Goal: Task Accomplishment & Management: Manage account settings

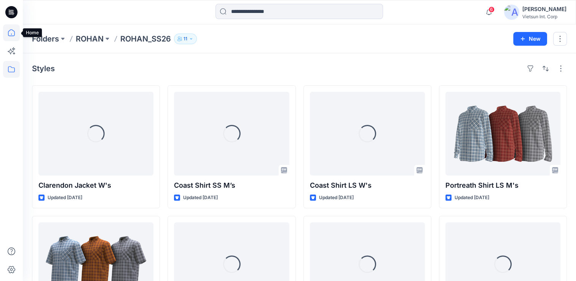
click at [10, 35] on icon at bounding box center [11, 32] width 17 height 17
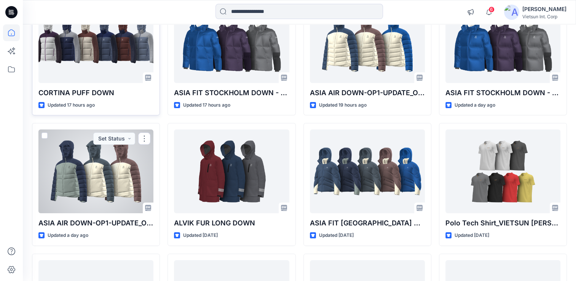
scroll to position [38, 0]
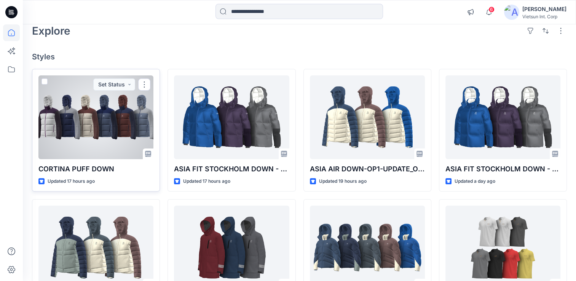
click at [82, 166] on p "CORTINA PUFF DOWN" at bounding box center [95, 169] width 115 height 11
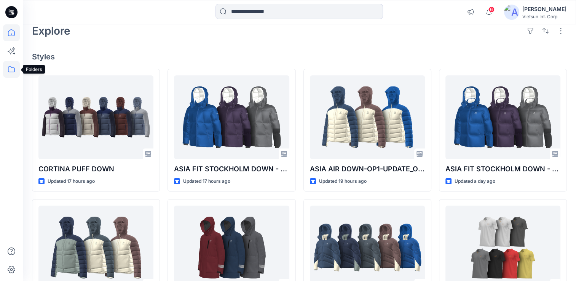
click at [14, 66] on icon at bounding box center [11, 69] width 17 height 17
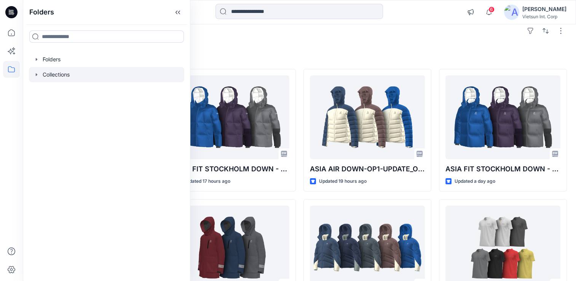
click at [37, 73] on icon "button" at bounding box center [36, 75] width 6 height 6
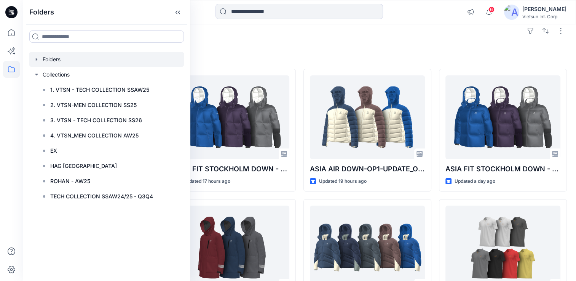
click at [41, 58] on div at bounding box center [106, 59] width 155 height 15
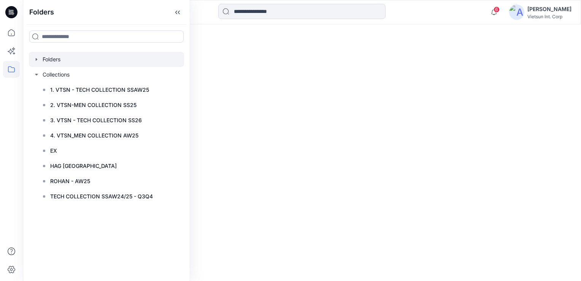
click at [35, 58] on icon "button" at bounding box center [36, 59] width 6 height 6
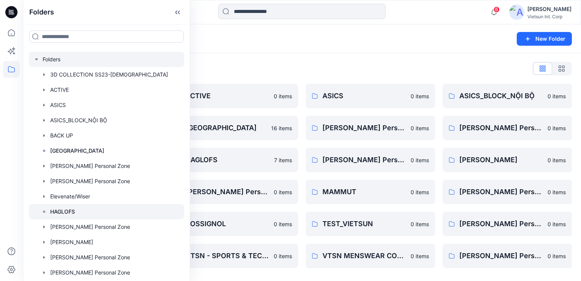
click at [61, 210] on p "HAGLOFS" at bounding box center [62, 211] width 25 height 9
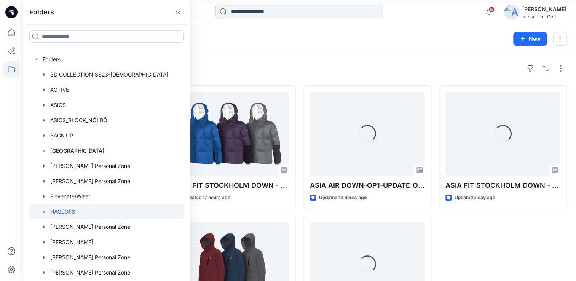
click at [315, 68] on div "Styles" at bounding box center [299, 68] width 535 height 12
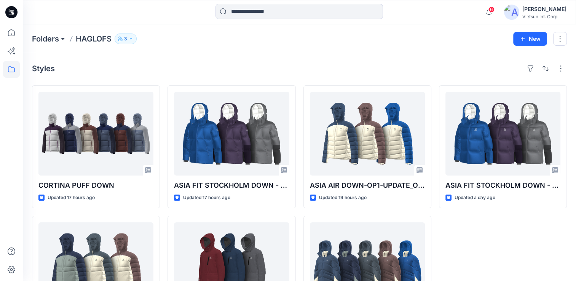
click at [63, 37] on button at bounding box center [63, 38] width 8 height 11
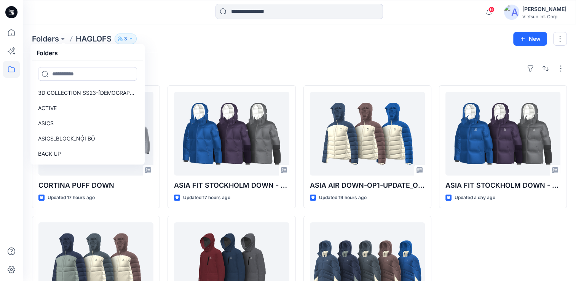
click at [274, 75] on div "Styles CORTINA PUFF DOWN Updated 17 hours ago ASIA AIR DOWN-OP1-UPDATE_OP2 Upda…" at bounding box center [299, 200] width 553 height 294
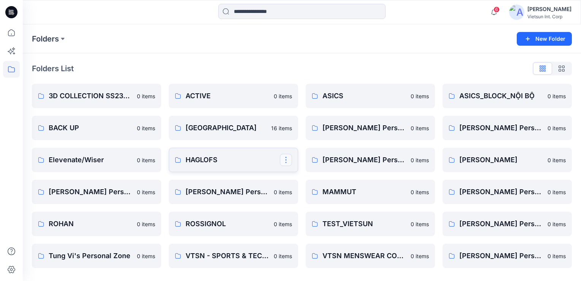
click at [285, 159] on button "button" at bounding box center [286, 160] width 12 height 12
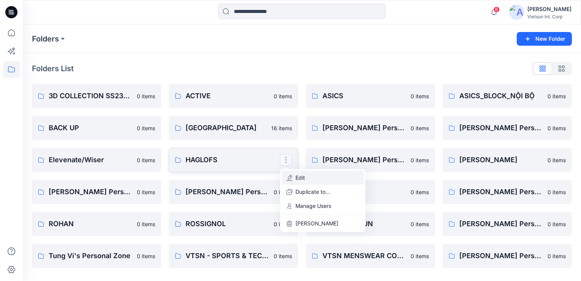
click at [302, 177] on p "Edit" at bounding box center [301, 177] width 10 height 8
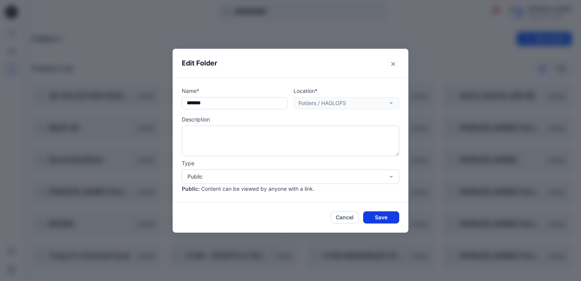
click at [376, 217] on button "Save" at bounding box center [381, 217] width 36 height 12
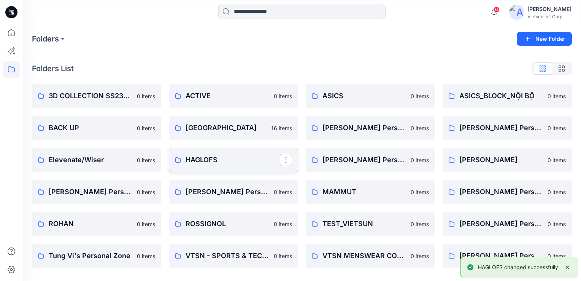
click at [257, 159] on p "HAGLOFS" at bounding box center [233, 159] width 94 height 11
